Goal: Obtain resource: Obtain resource

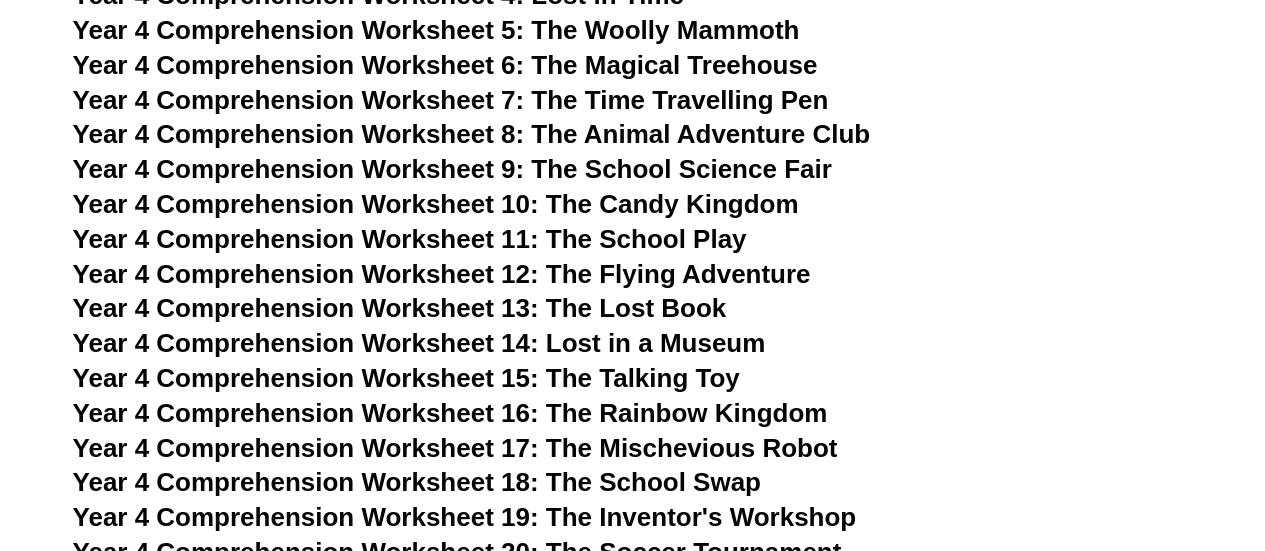
scroll to position [8478, 0]
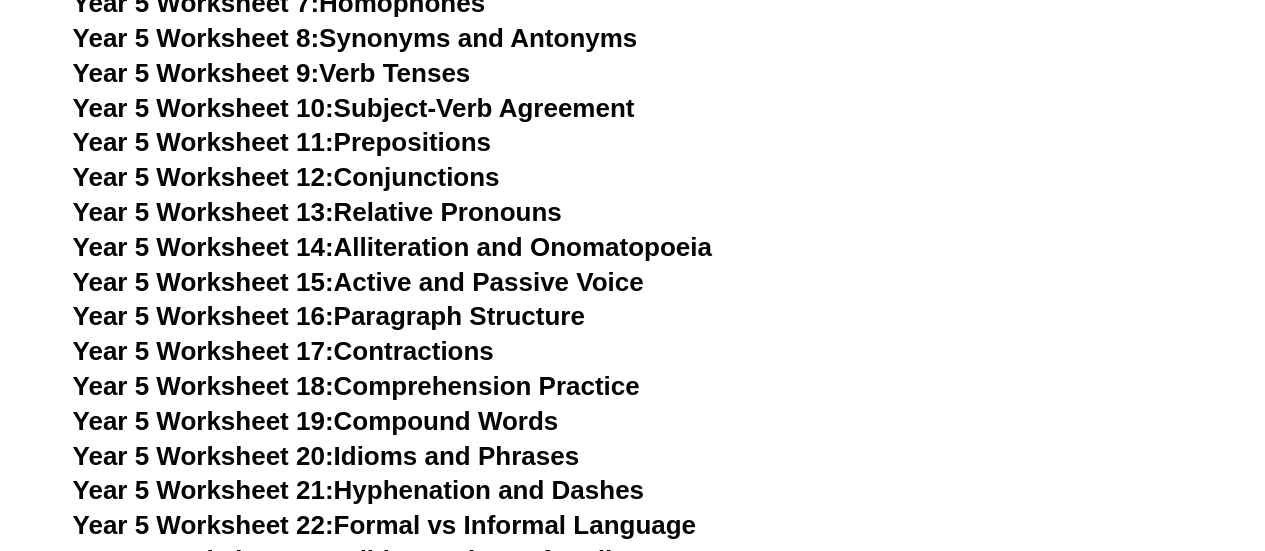
scroll to position [10174, 0]
click at [514, 385] on link "Year 5 Worksheet 18: Comprehension Practice" at bounding box center [356, 386] width 567 height 30
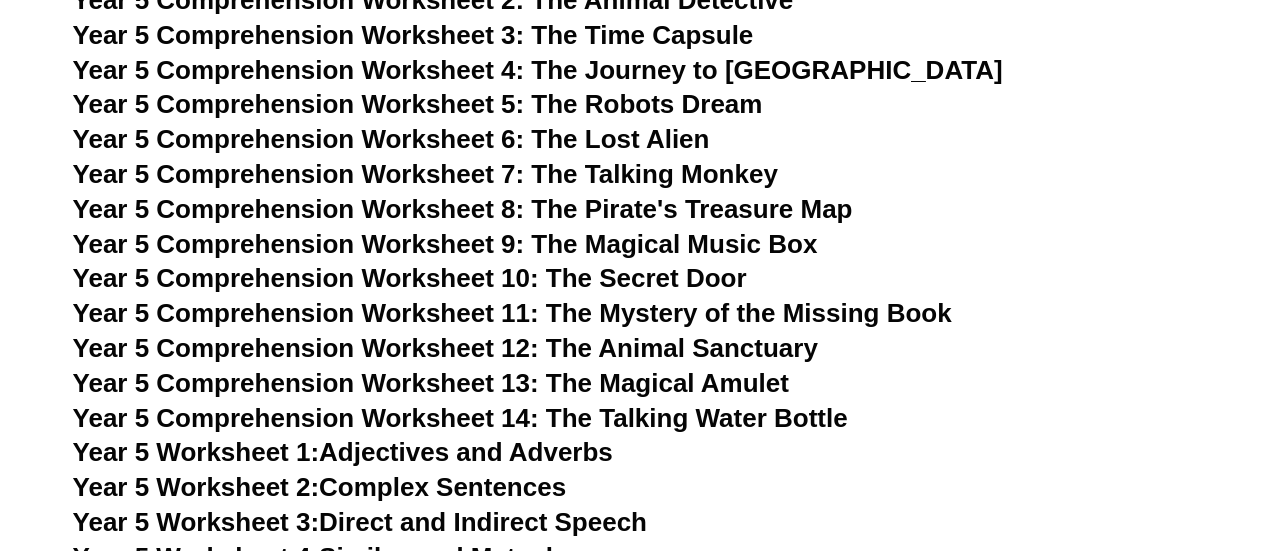
scroll to position [9518, 0]
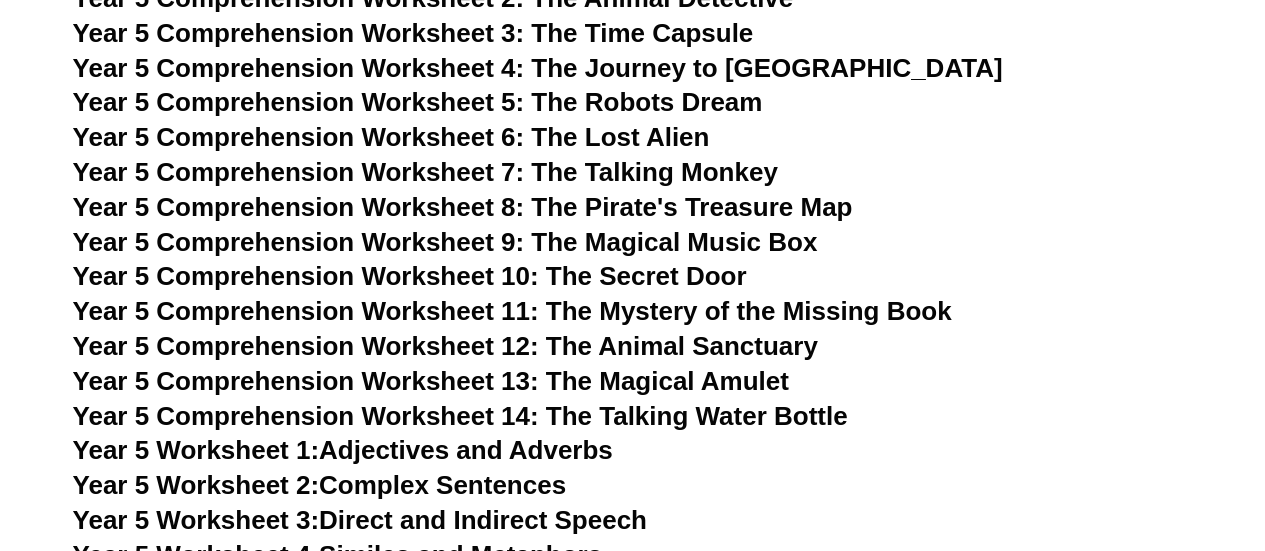
click at [686, 276] on span "Year 5 Comprehension Worksheet 10: The Secret Door" at bounding box center [410, 276] width 674 height 30
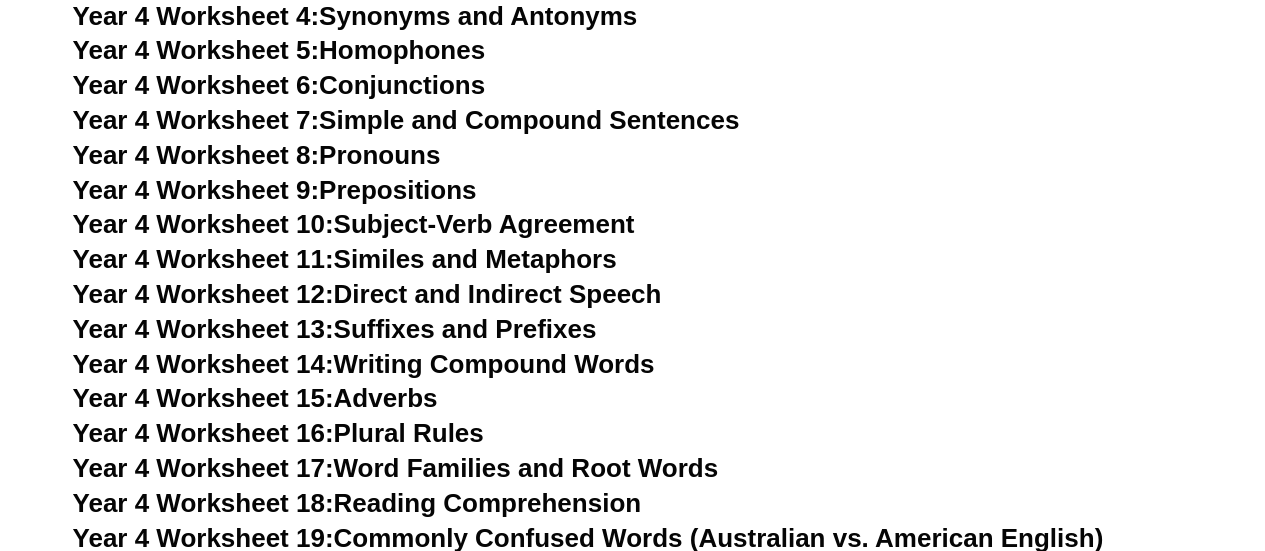
scroll to position [9647, 0]
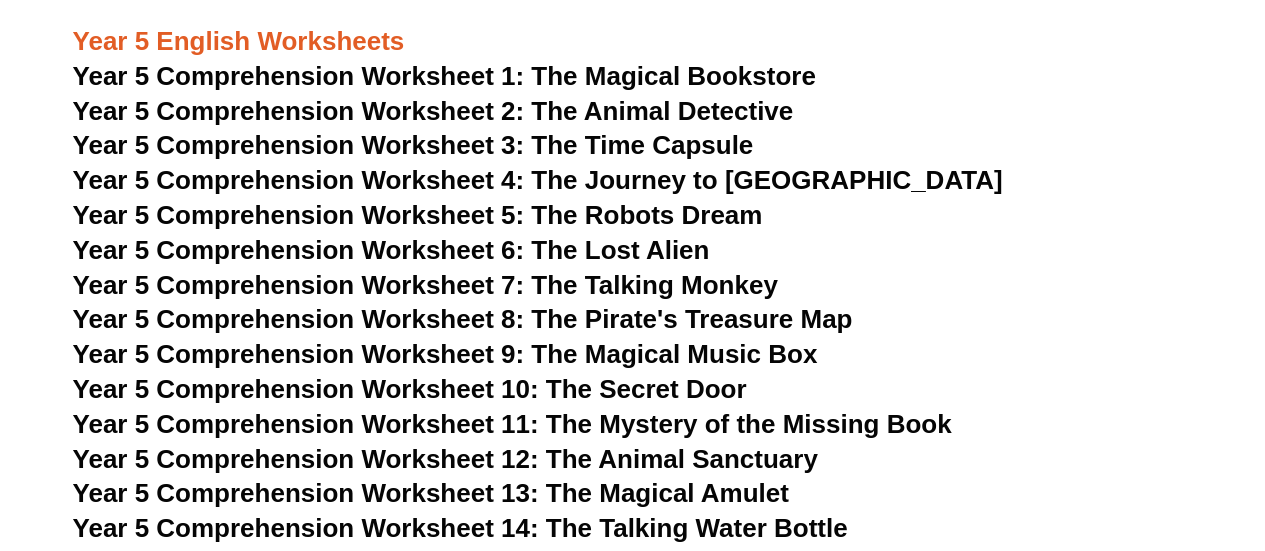
scroll to position [9484, 0]
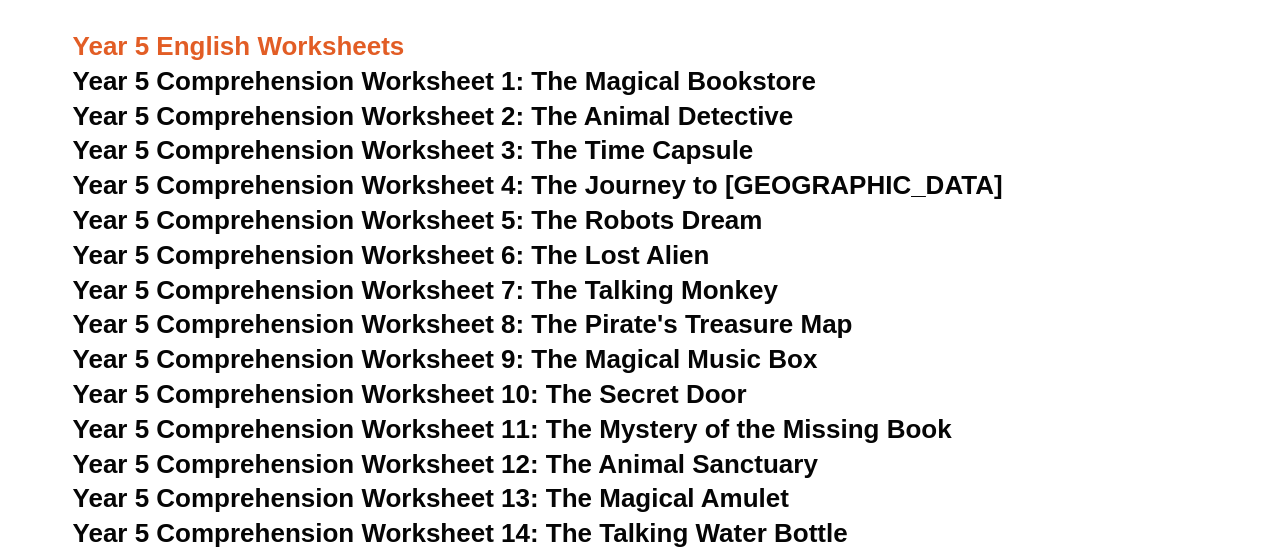
click at [728, 398] on span "Year 5 Comprehension Worksheet 10: The Secret Door" at bounding box center [410, 394] width 674 height 30
click at [690, 391] on span "Year 5 Comprehension Worksheet 10: The Secret Door" at bounding box center [410, 394] width 674 height 30
